Goal: Information Seeking & Learning: Understand process/instructions

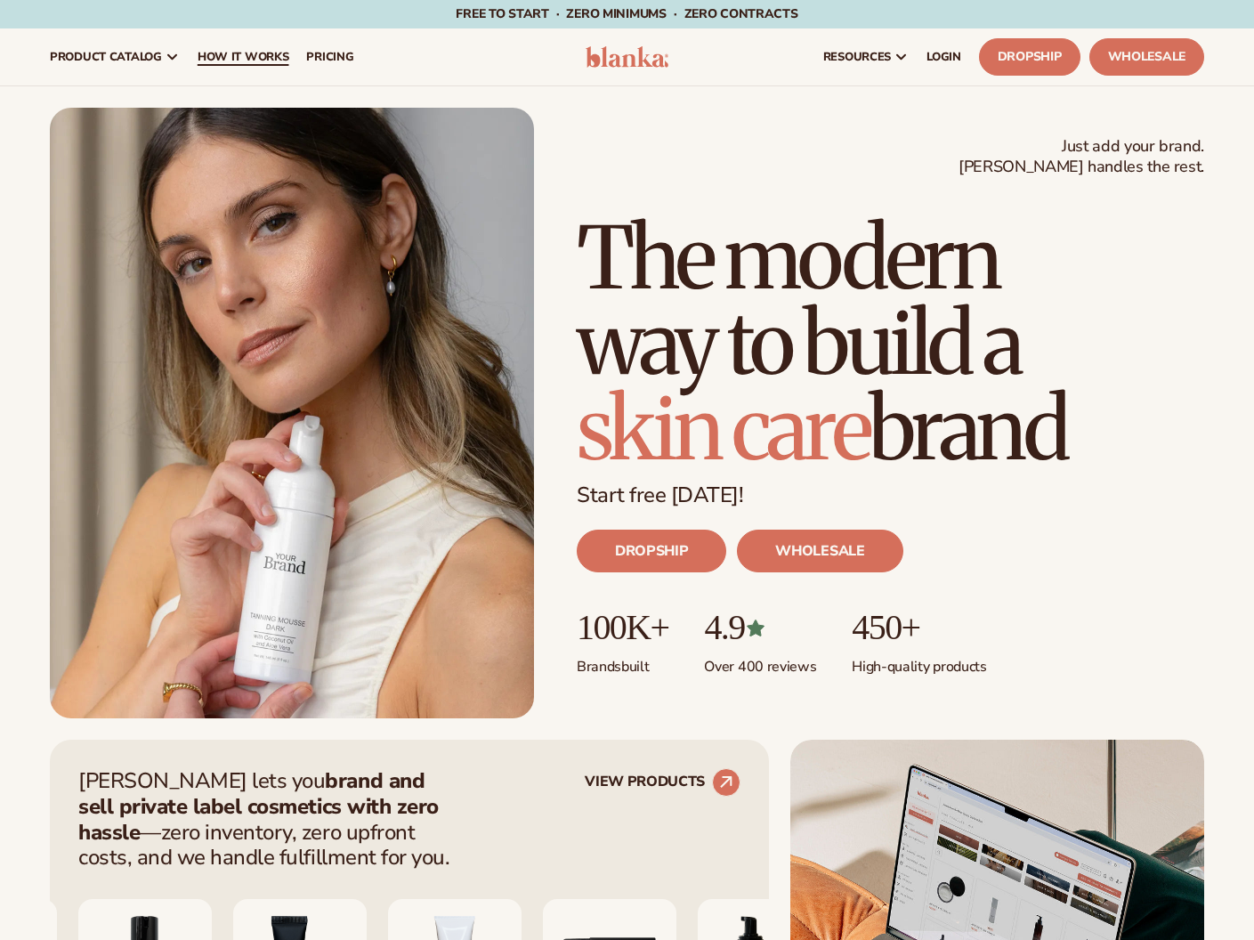
click at [254, 53] on span "How It Works" at bounding box center [244, 57] width 92 height 14
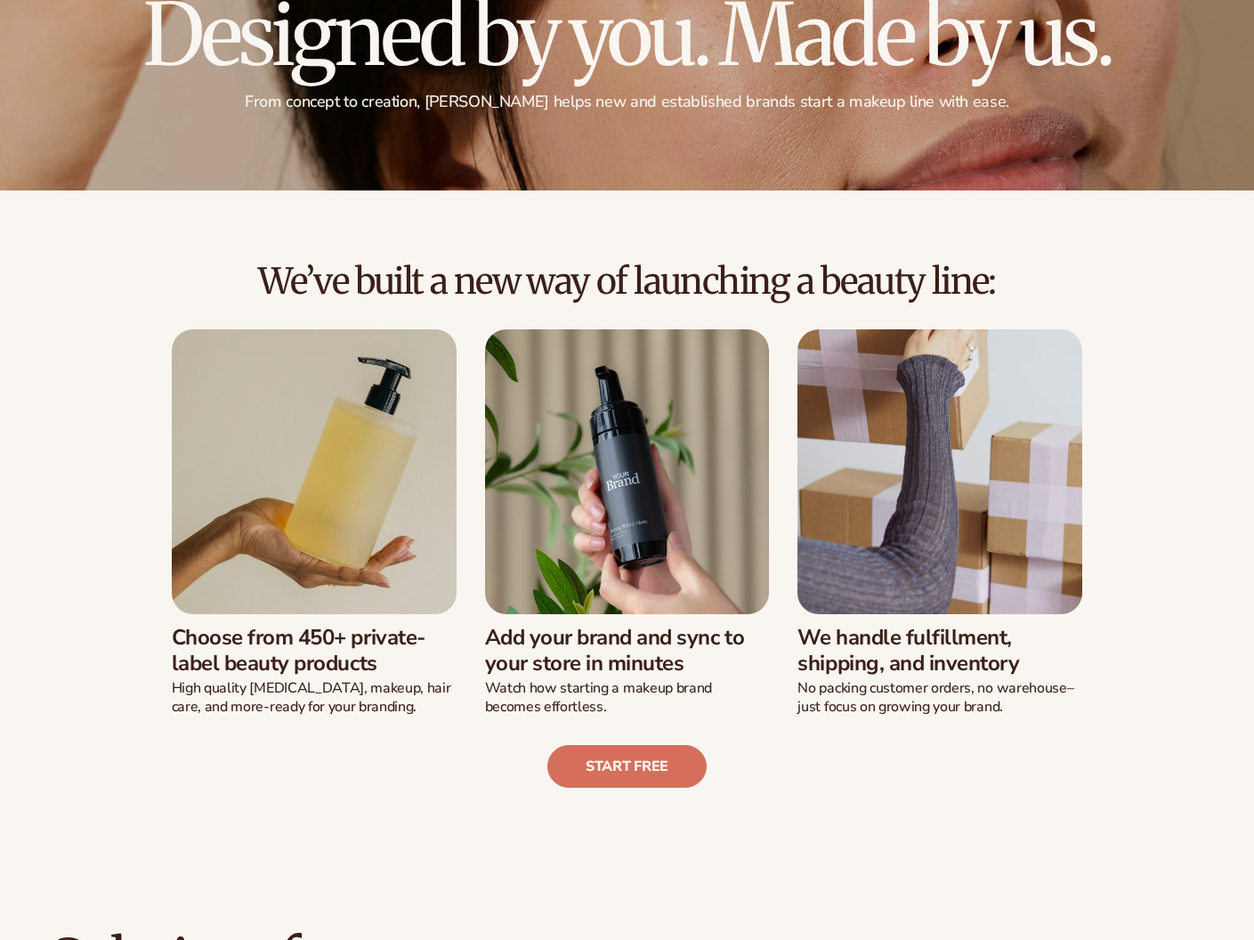
scroll to position [364, 0]
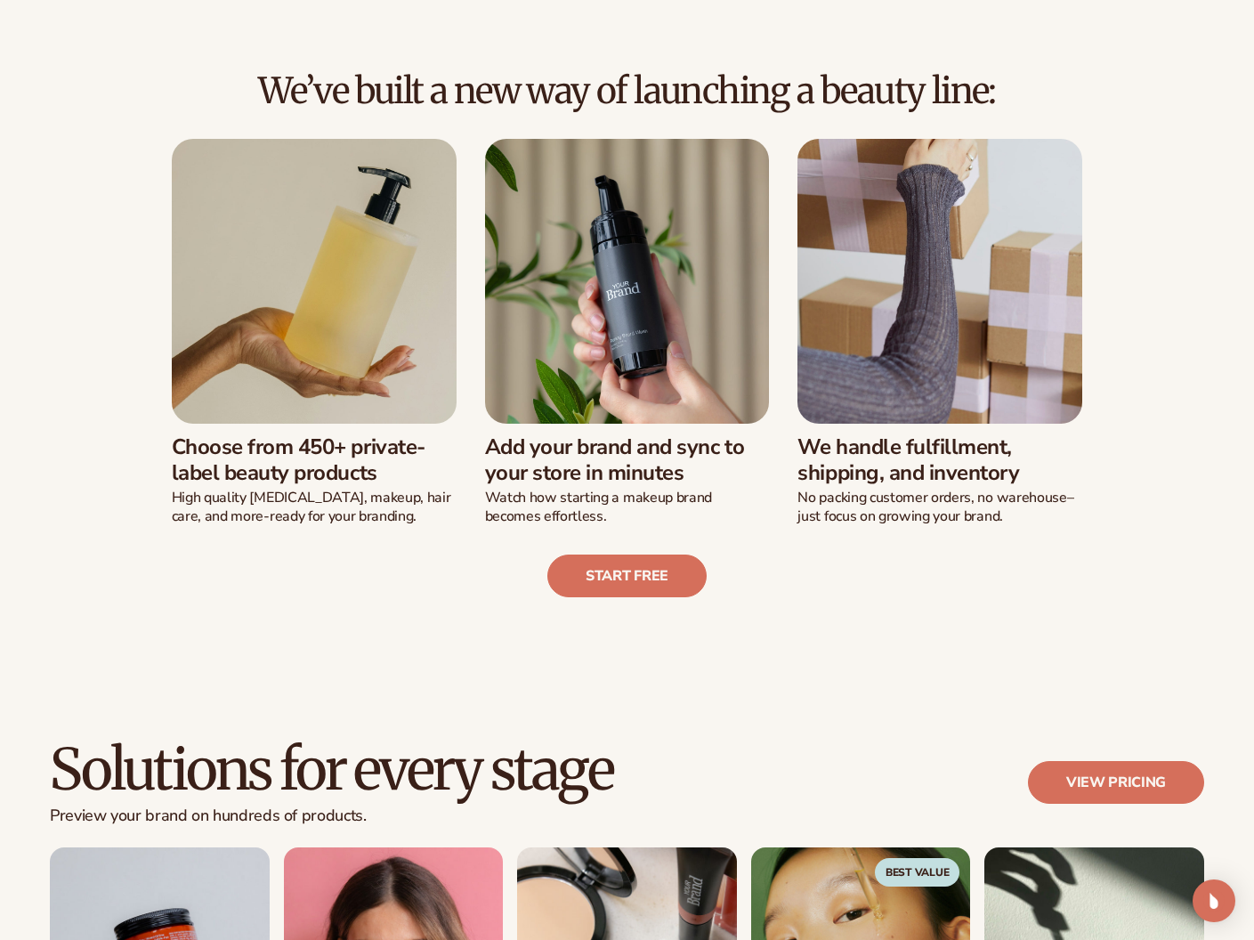
click at [367, 385] on img at bounding box center [314, 281] width 285 height 285
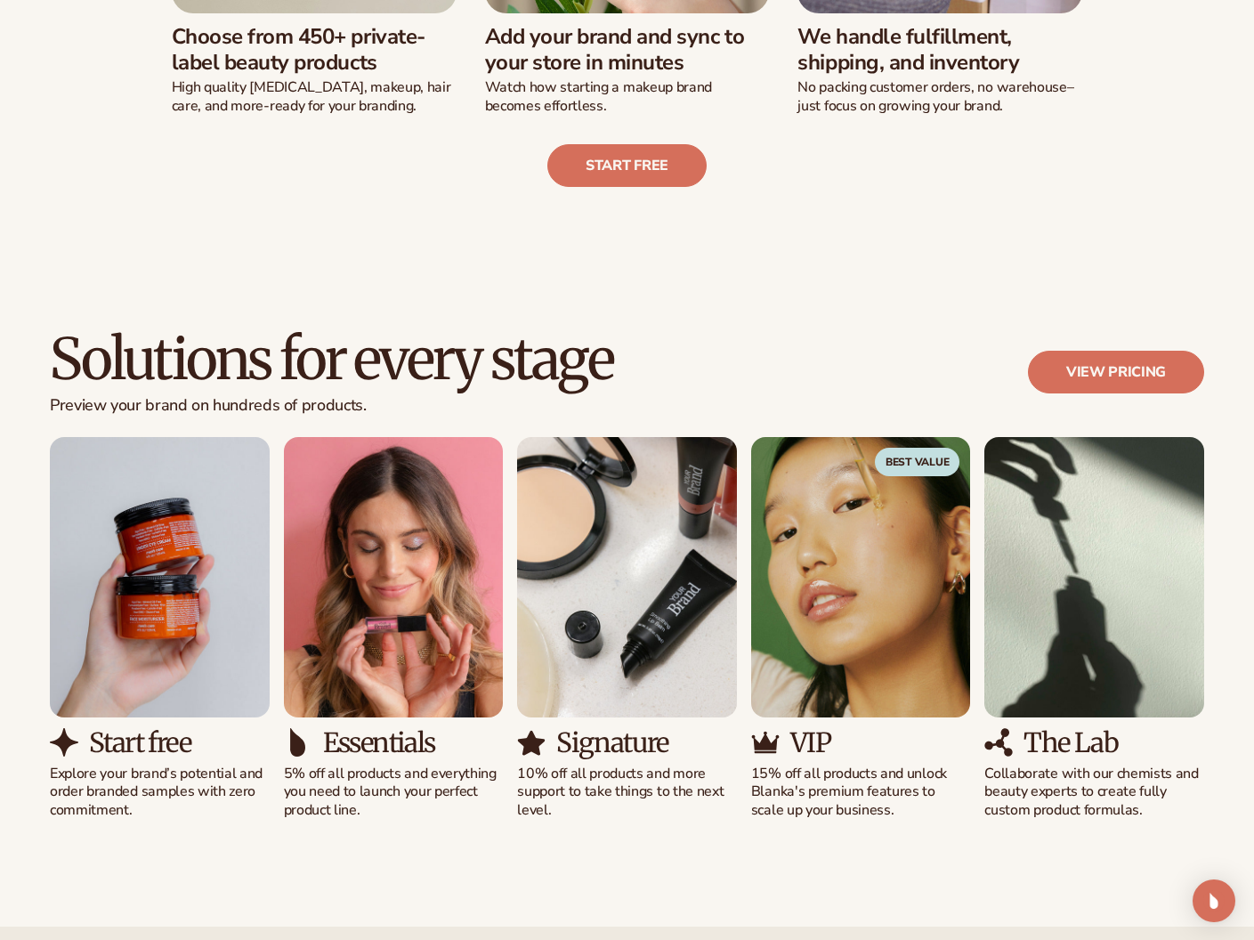
scroll to position [980, 0]
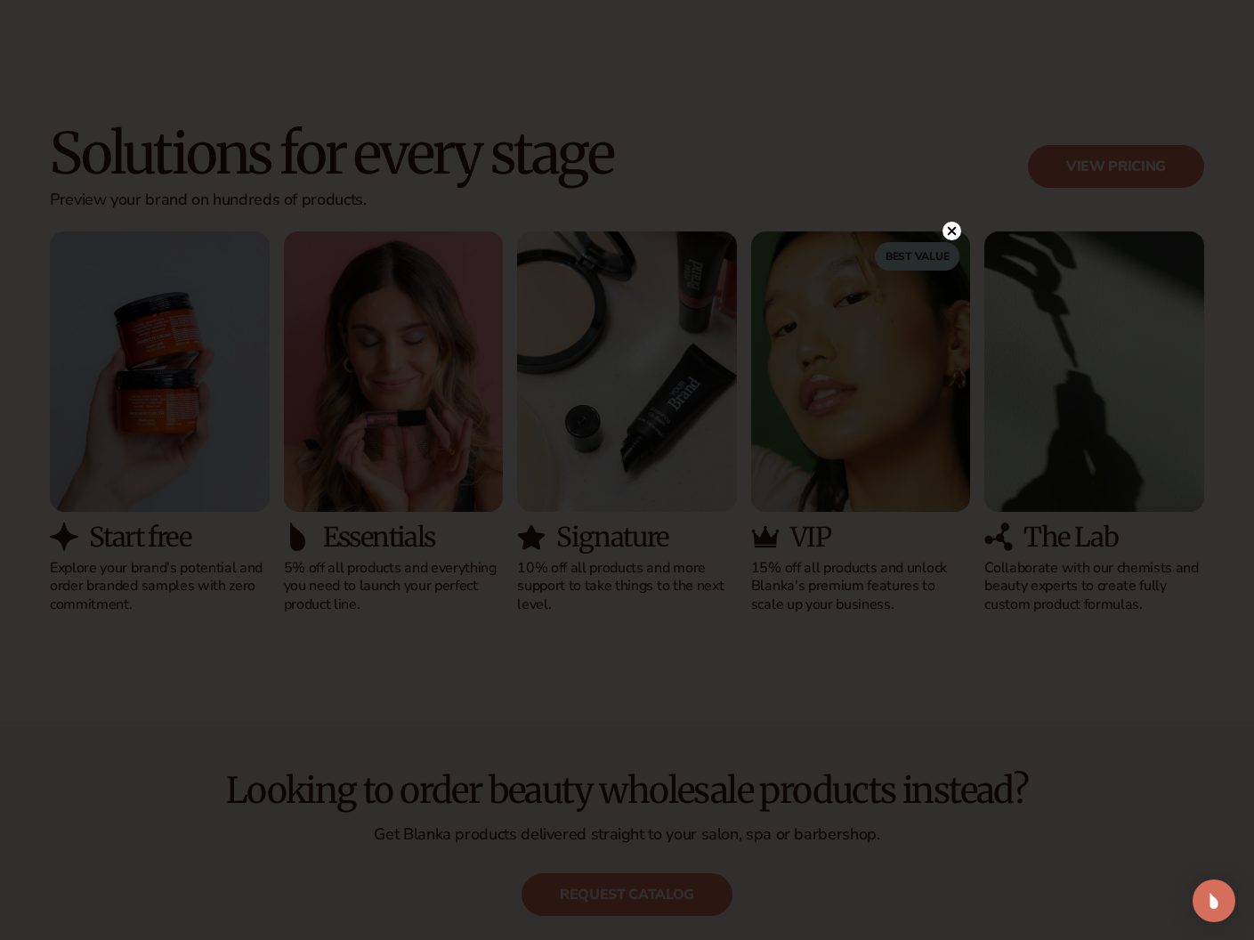
click at [357, 733] on div at bounding box center [627, 470] width 1254 height 940
click at [952, 270] on circle at bounding box center [951, 267] width 19 height 19
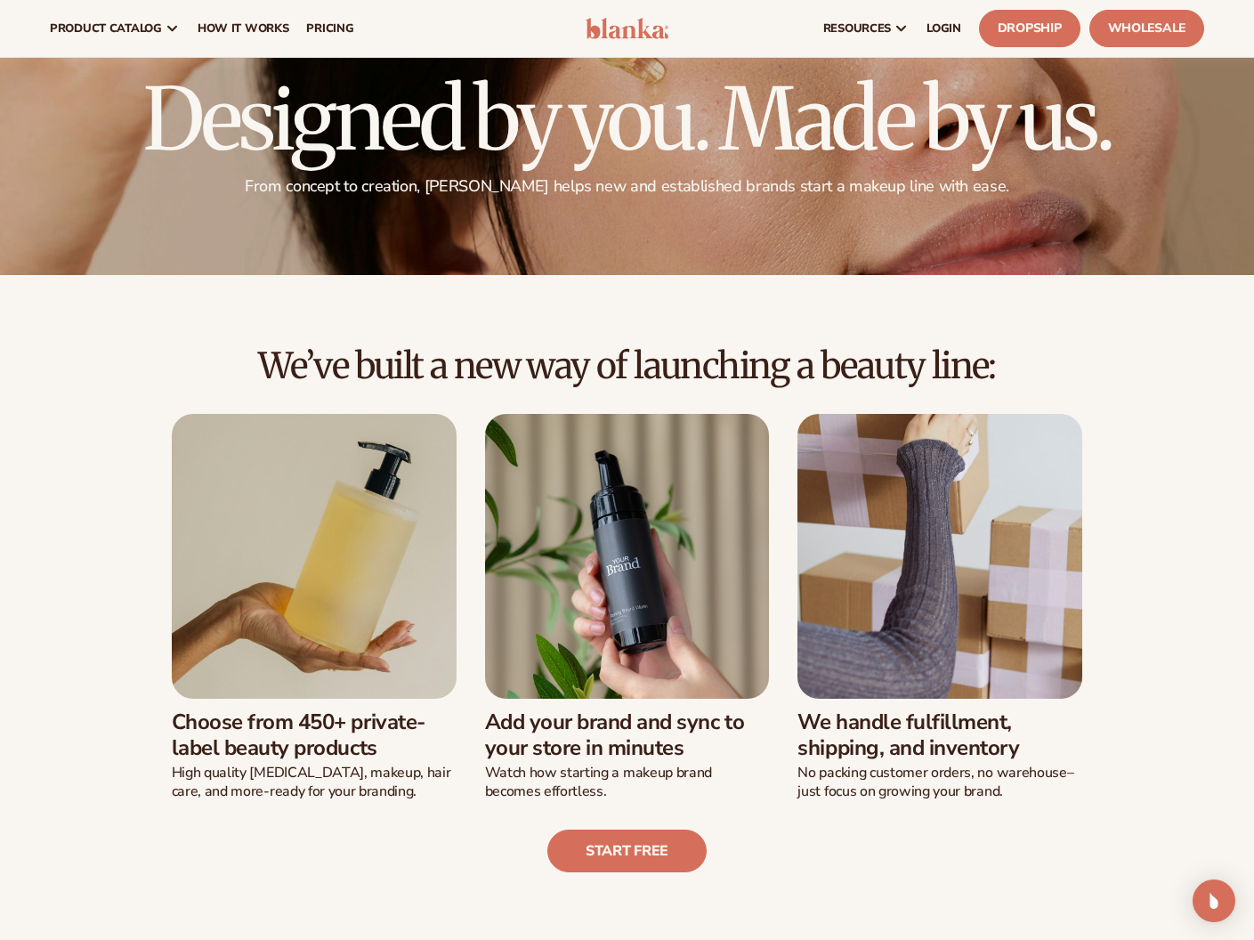
scroll to position [0, 0]
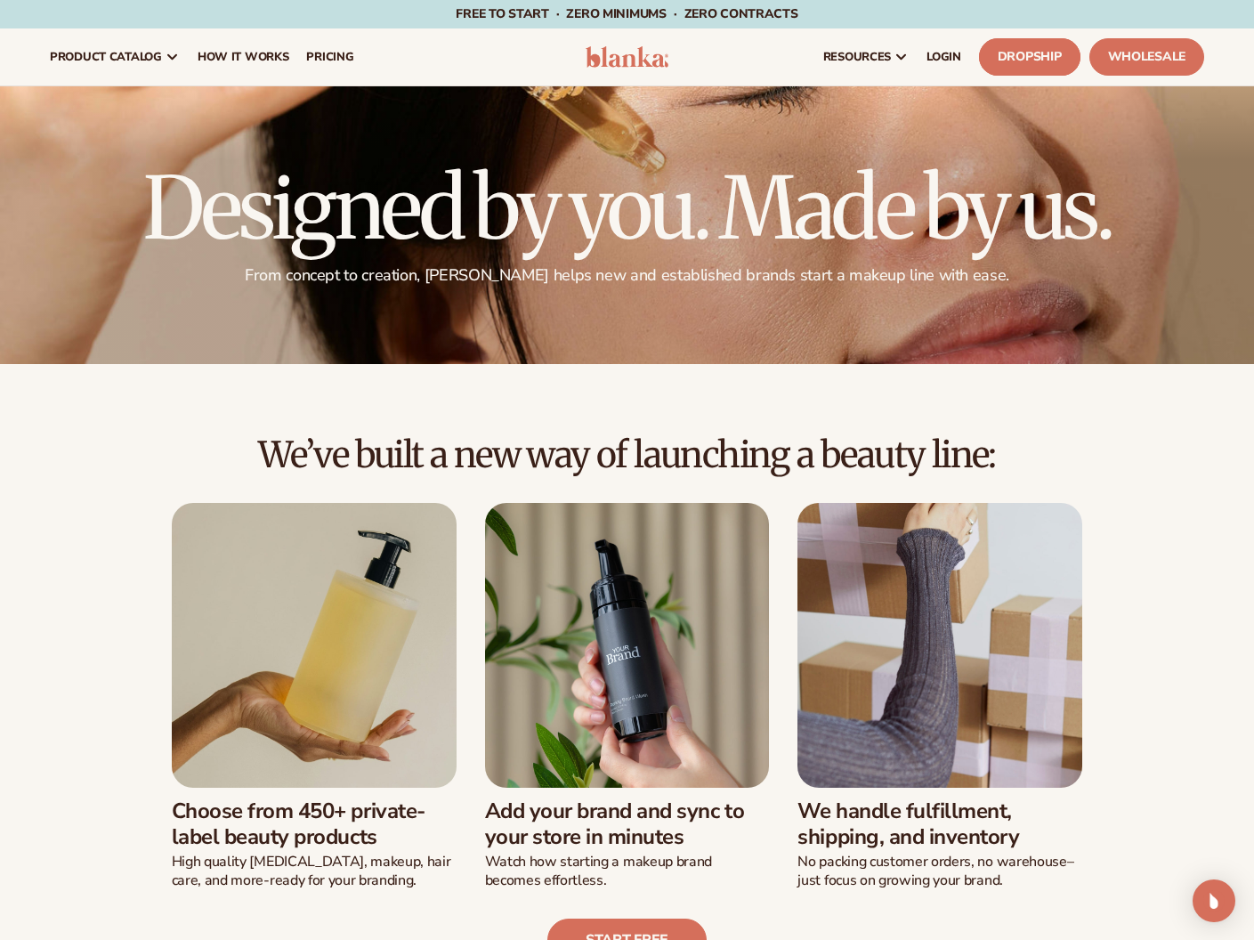
click at [1020, 67] on link "Dropship" at bounding box center [1029, 56] width 101 height 37
